Goal: Task Accomplishment & Management: Use online tool/utility

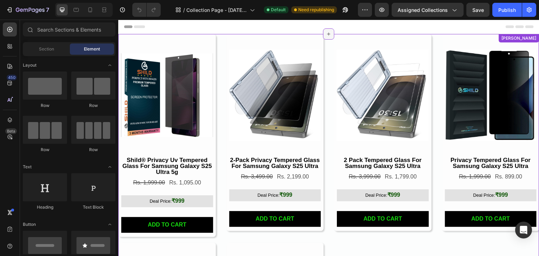
click at [328, 34] on icon at bounding box center [329, 34] width 3 height 3
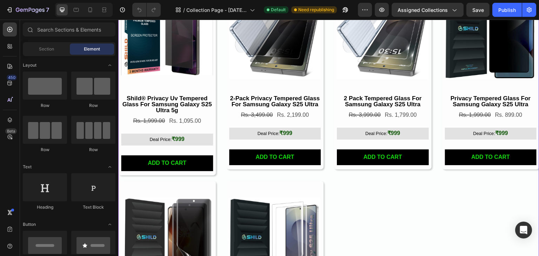
scroll to position [105, 0]
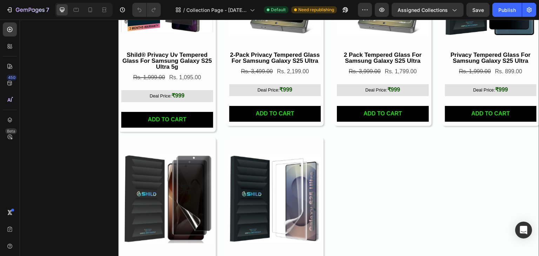
click at [172, 95] on span "Deal Price:" at bounding box center [161, 95] width 22 height 5
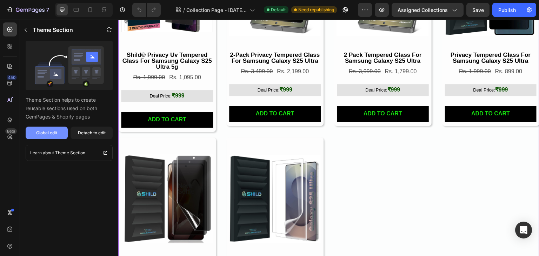
click at [53, 132] on div "Global edit" at bounding box center [46, 133] width 21 height 6
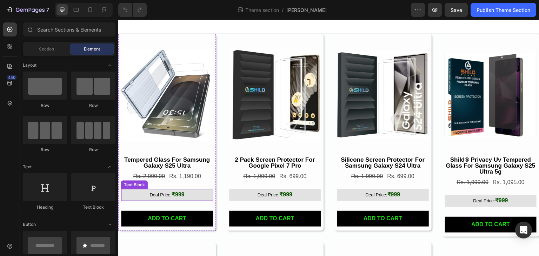
click at [171, 198] on p "Deal Price: ₹999" at bounding box center [167, 195] width 91 height 11
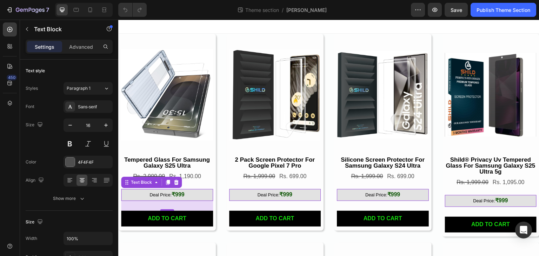
click at [192, 192] on p "Deal Price: ₹999" at bounding box center [167, 195] width 91 height 11
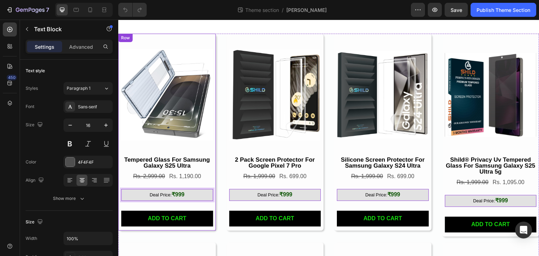
click at [174, 204] on div "Product Images tempered glass for samsung galaxy s25 ultra Product Title Rs. 2,…" at bounding box center [167, 130] width 92 height 193
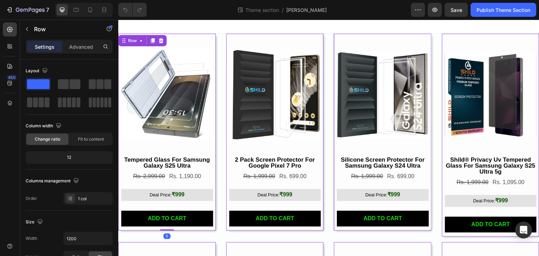
click at [156, 202] on div "Product Images tempered glass for samsung galaxy s25 ultra Product Title Rs. 2,…" at bounding box center [167, 130] width 92 height 193
click at [180, 195] on strong "₹999" at bounding box center [178, 195] width 13 height 6
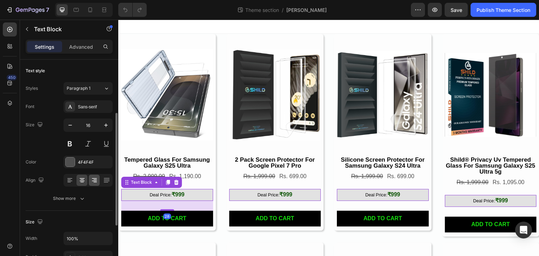
scroll to position [70, 0]
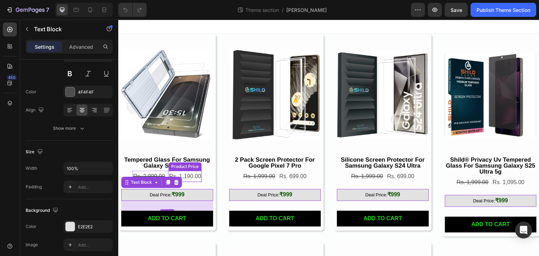
click at [192, 174] on div "Rs. 1,190.00" at bounding box center [185, 177] width 33 height 12
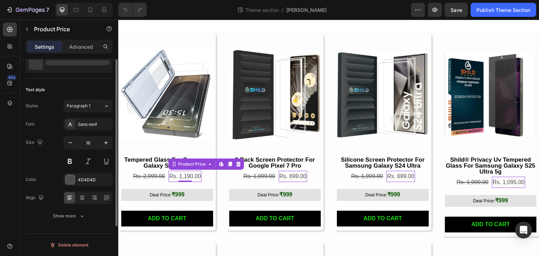
scroll to position [0, 0]
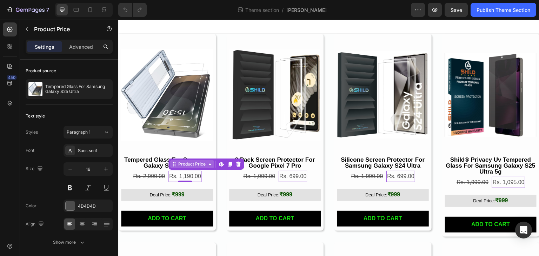
click at [203, 165] on div "Product Price" at bounding box center [192, 164] width 30 height 6
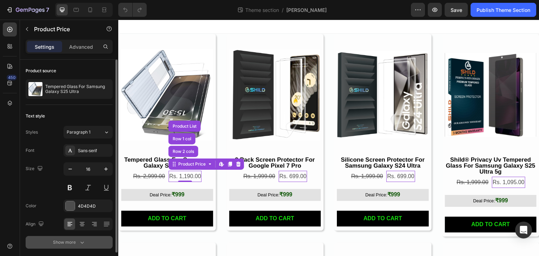
scroll to position [26, 0]
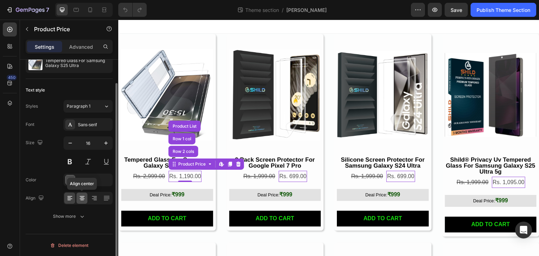
click at [83, 200] on icon at bounding box center [82, 198] width 7 height 7
click at [65, 203] on div at bounding box center [69, 198] width 11 height 11
click at [66, 222] on button "Show more" at bounding box center [69, 216] width 87 height 13
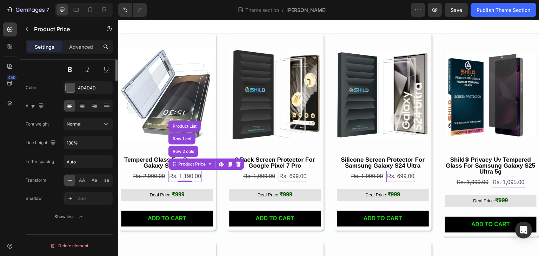
scroll to position [0, 0]
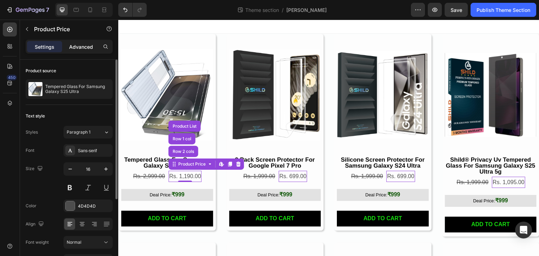
click at [79, 47] on p "Advanced" at bounding box center [81, 46] width 24 height 7
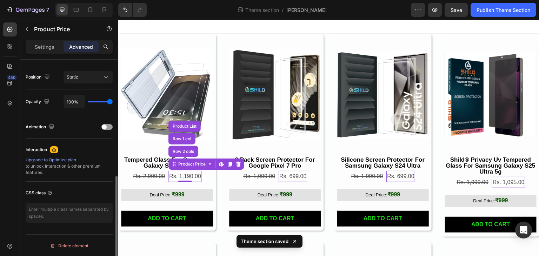
scroll to position [75, 0]
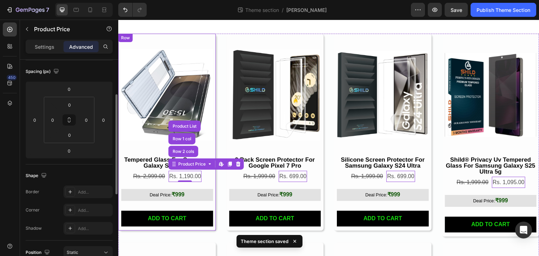
click at [168, 190] on p "Deal Price: ₹999" at bounding box center [167, 195] width 91 height 11
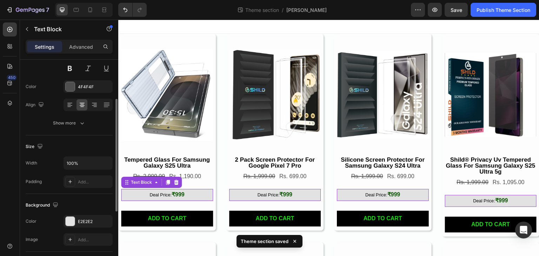
scroll to position [0, 0]
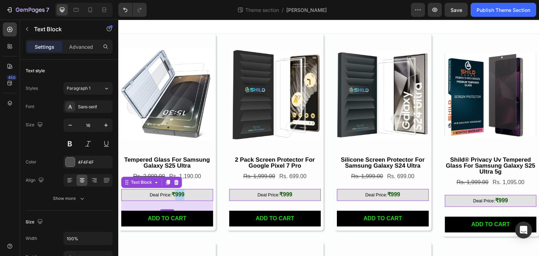
click at [177, 192] on strong "₹999" at bounding box center [178, 195] width 13 height 6
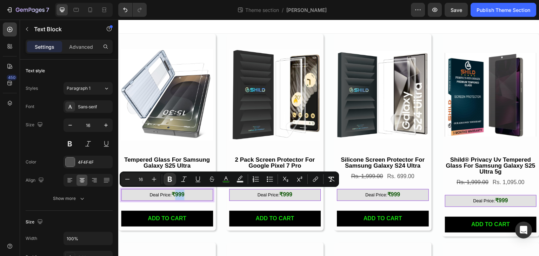
click at [185, 195] on p "Deal Price: ₹999" at bounding box center [167, 195] width 91 height 11
drag, startPoint x: 186, startPoint y: 195, endPoint x: 145, endPoint y: 194, distance: 40.7
click at [145, 194] on p "Deal Price: ₹999" at bounding box center [167, 195] width 91 height 11
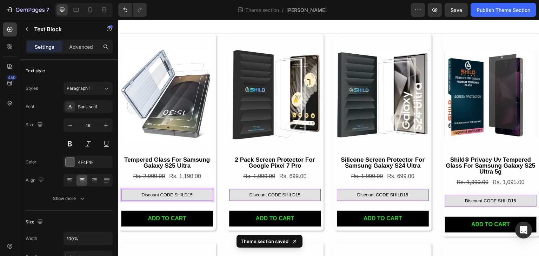
click at [180, 192] on span "Discount CODE SHILD15" at bounding box center [166, 194] width 51 height 5
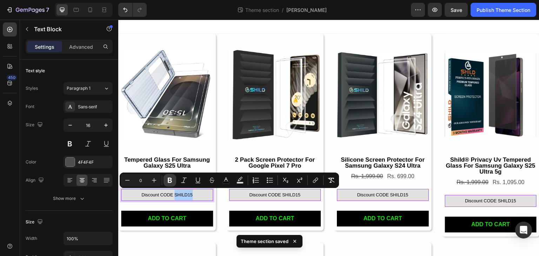
click at [172, 181] on icon "Editor contextual toolbar" at bounding box center [169, 180] width 7 height 7
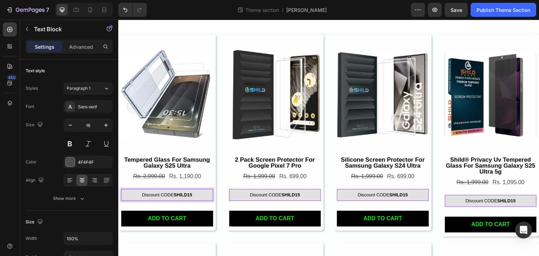
click at [182, 194] on strong "SHILD15" at bounding box center [183, 194] width 19 height 5
click at [187, 194] on strong "SHILD15" at bounding box center [183, 194] width 19 height 5
click at [208, 193] on p "Discount CODE SHILD15" at bounding box center [167, 195] width 91 height 11
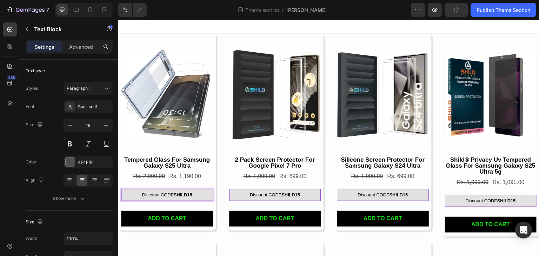
click at [140, 192] on p "Discount CODE SHILD15" at bounding box center [167, 195] width 91 height 11
click at [185, 193] on strong "SHILD15" at bounding box center [183, 194] width 19 height 5
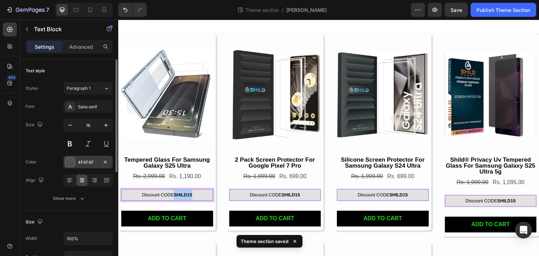
click at [68, 159] on div at bounding box center [70, 162] width 9 height 9
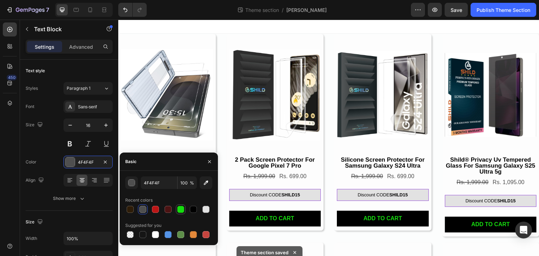
click at [183, 209] on div at bounding box center [180, 209] width 7 height 7
type input "16DD0F"
click at [207, 161] on icon "button" at bounding box center [210, 162] width 6 height 6
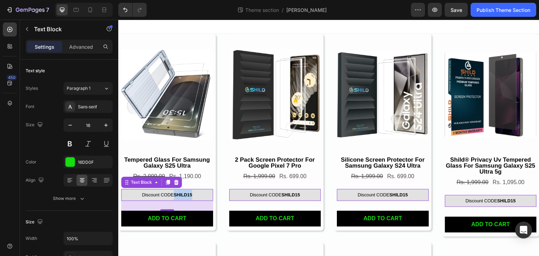
click at [174, 193] on strong "SHILD15" at bounding box center [183, 194] width 19 height 5
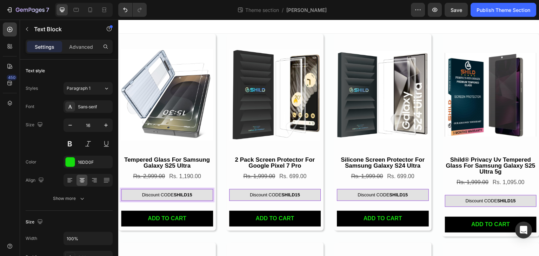
click at [158, 192] on span "Discount CODE SHILD15" at bounding box center [167, 194] width 50 height 5
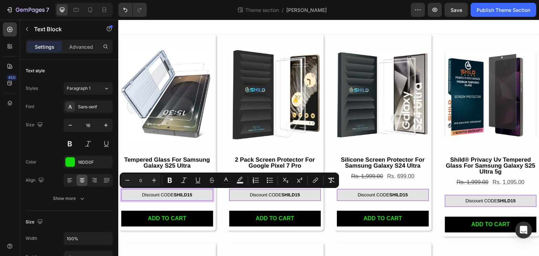
click at [182, 192] on strong "SHILD15" at bounding box center [183, 194] width 19 height 5
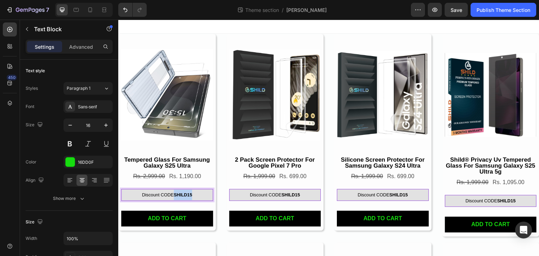
click at [182, 192] on strong "SHILD15" at bounding box center [183, 194] width 19 height 5
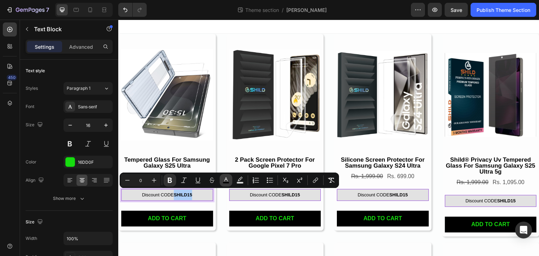
click at [225, 183] on rect "Editor contextual toolbar" at bounding box center [226, 183] width 7 height 2
type input "000000"
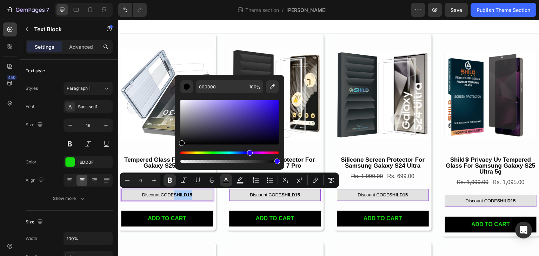
click at [249, 152] on div "Hue" at bounding box center [229, 153] width 98 height 3
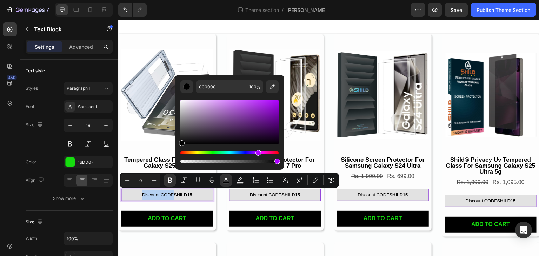
click at [257, 152] on div "Hue" at bounding box center [229, 153] width 98 height 3
click at [270, 152] on div "Hue" at bounding box center [229, 153] width 98 height 3
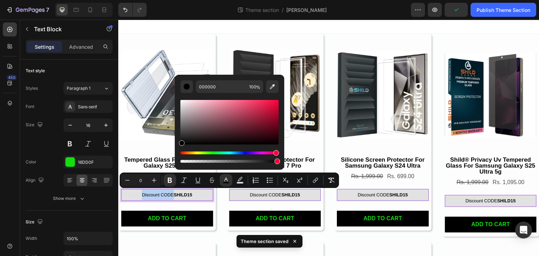
click at [275, 152] on div "Hue" at bounding box center [229, 153] width 98 height 3
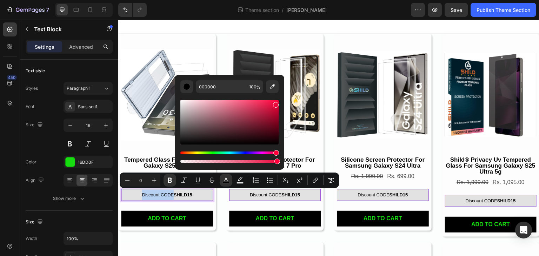
click at [275, 104] on div "Editor contextual toolbar" at bounding box center [229, 122] width 98 height 45
click at [209, 150] on div "Editor contextual toolbar" at bounding box center [229, 132] width 98 height 66
click at [212, 152] on div "Hue" at bounding box center [229, 153] width 98 height 3
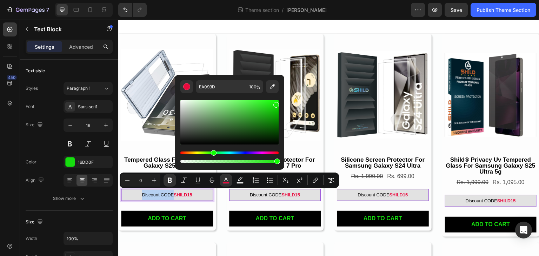
type input "14EA08"
